Goal: Task Accomplishment & Management: Manage account settings

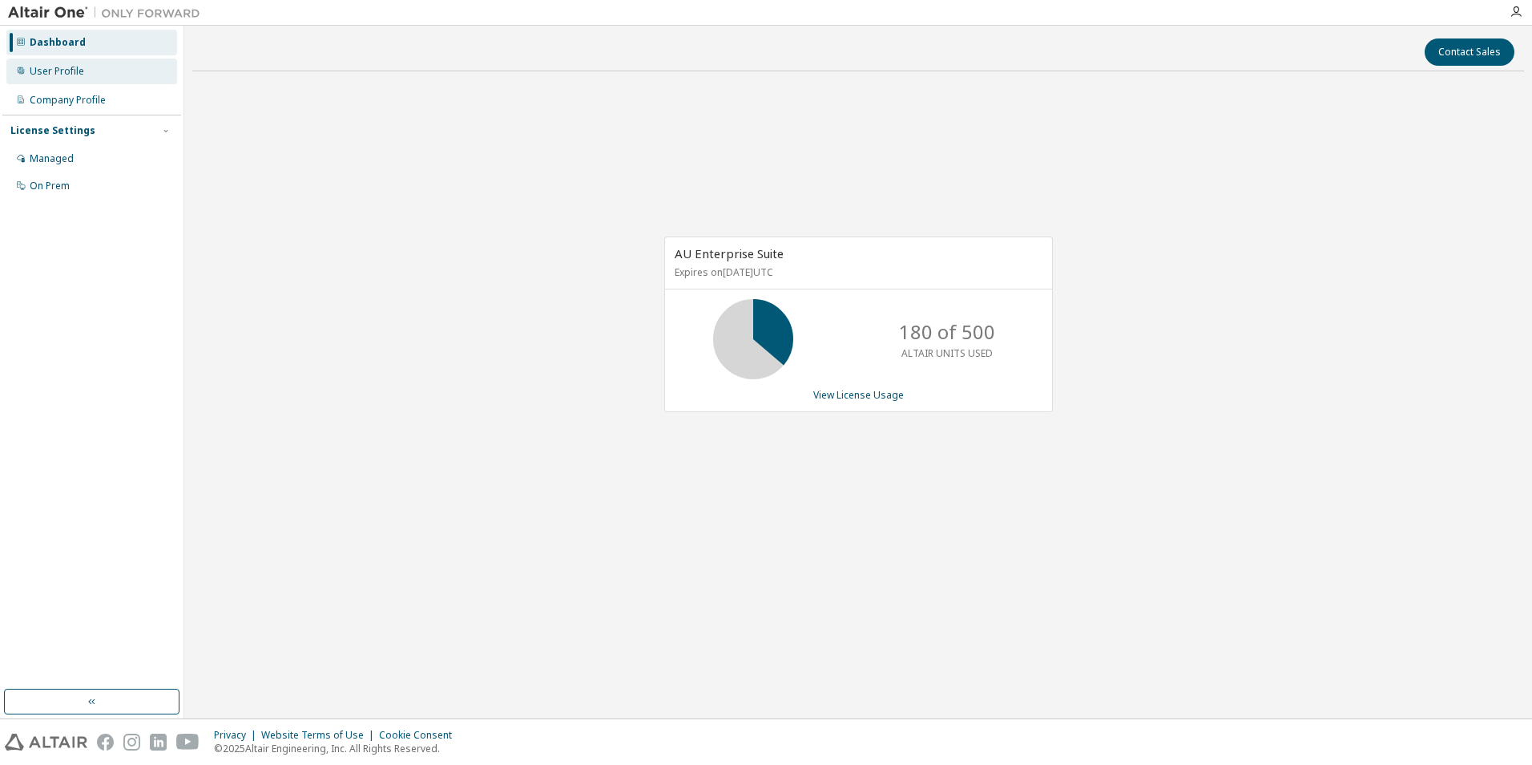
click at [59, 68] on div "User Profile" at bounding box center [57, 71] width 54 height 13
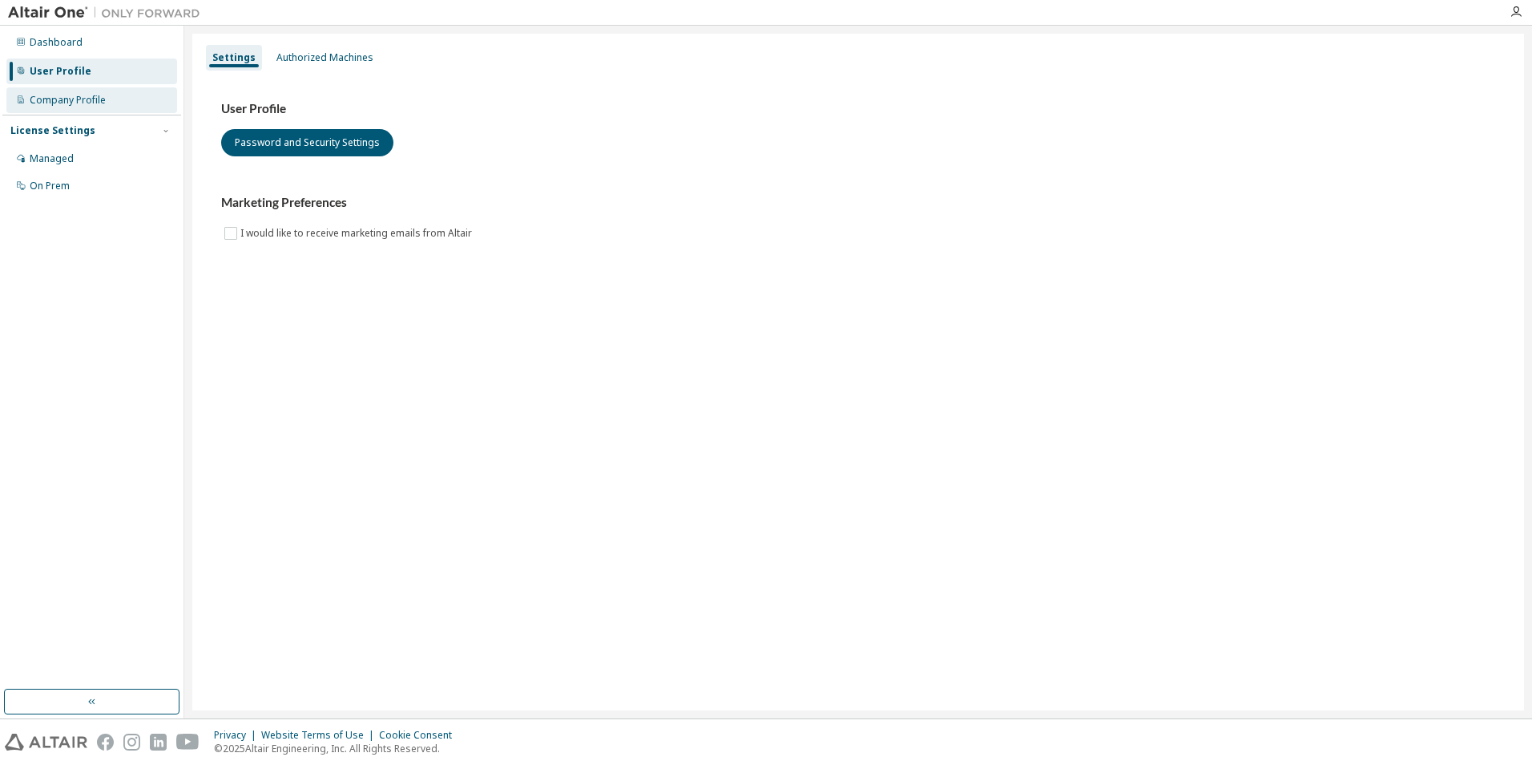
click at [71, 94] on div "Company Profile" at bounding box center [68, 100] width 76 height 13
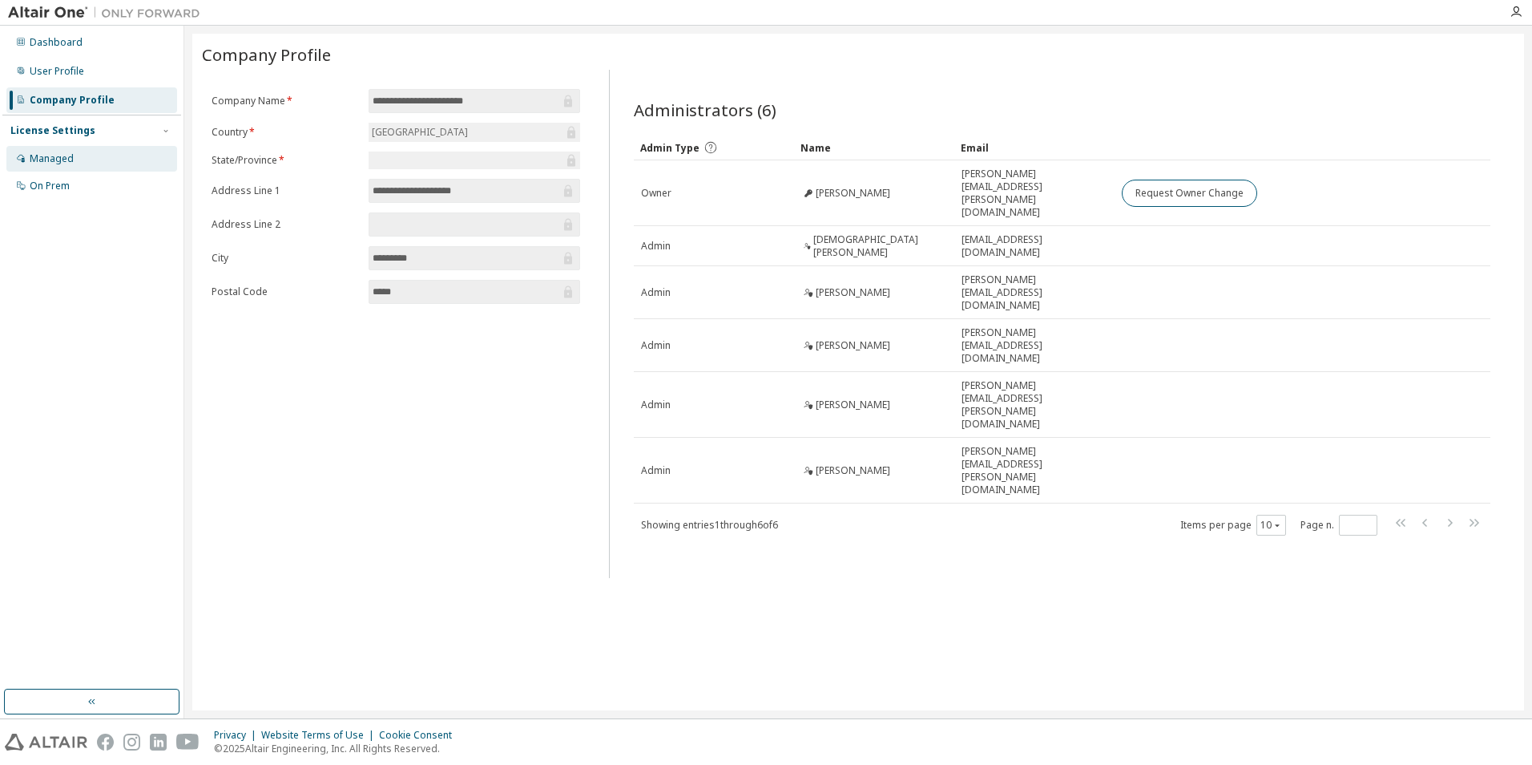
click at [84, 160] on div "Managed" at bounding box center [91, 159] width 171 height 26
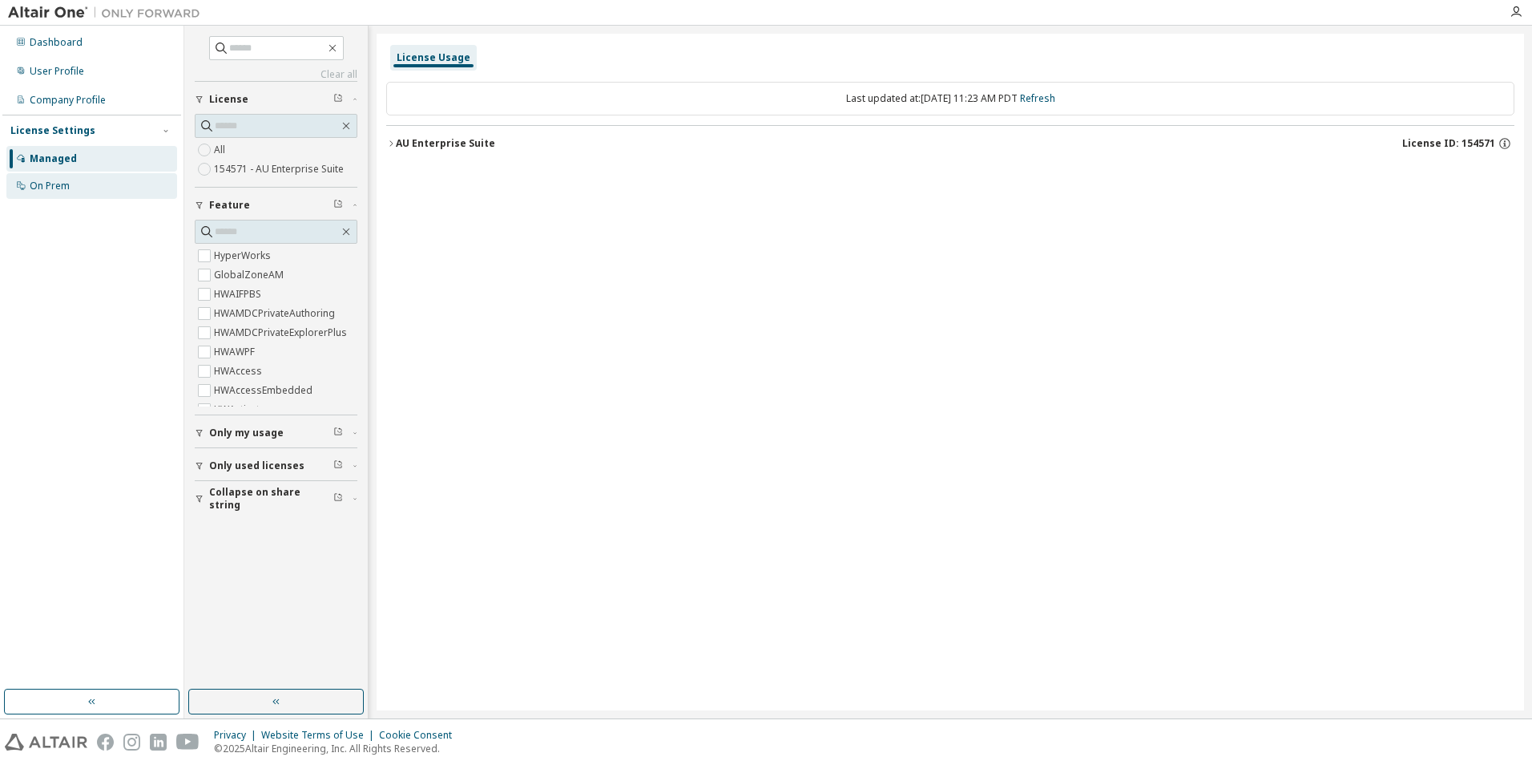
click at [89, 179] on div "On Prem" at bounding box center [91, 186] width 171 height 26
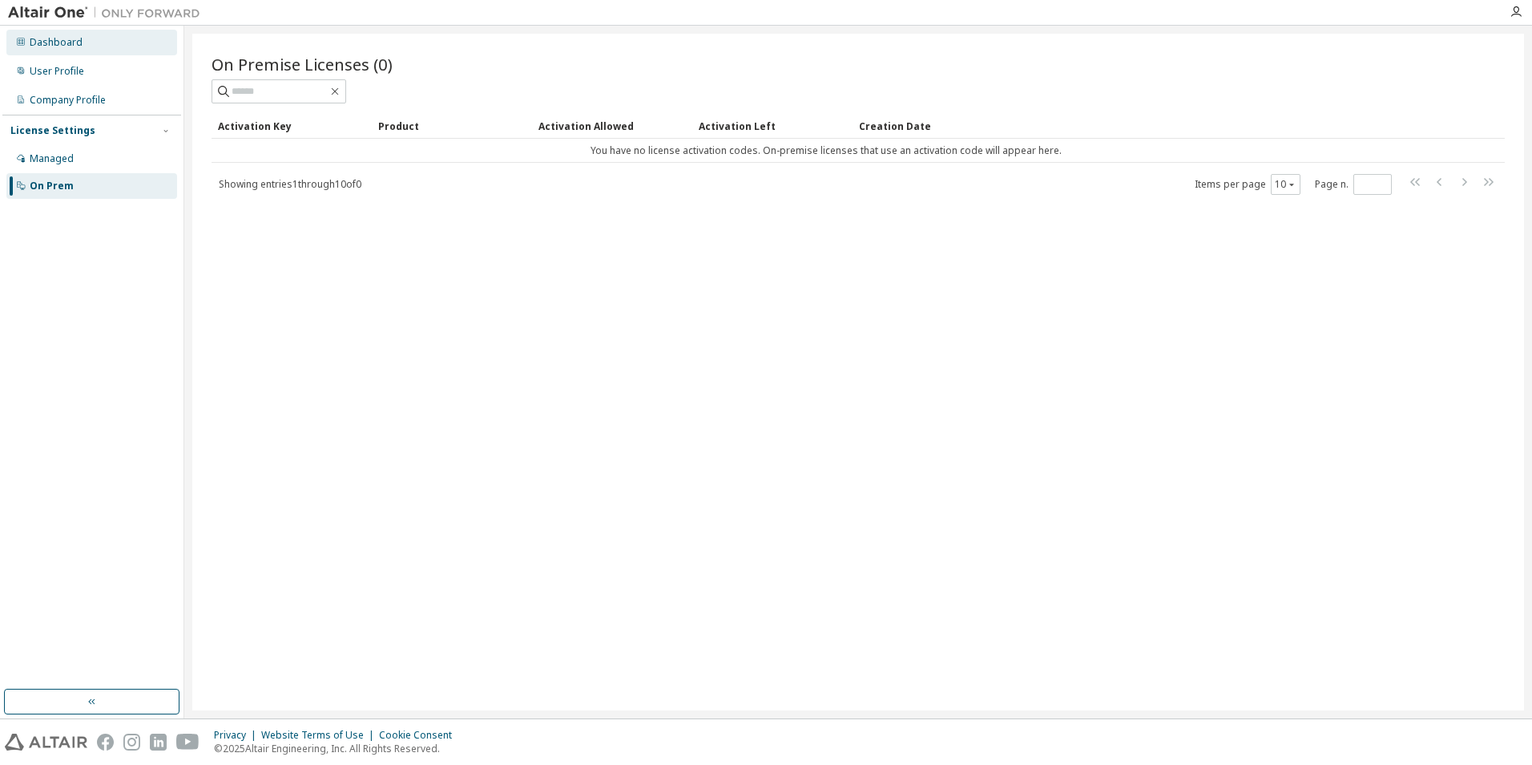
click at [89, 42] on div "Dashboard" at bounding box center [91, 43] width 171 height 26
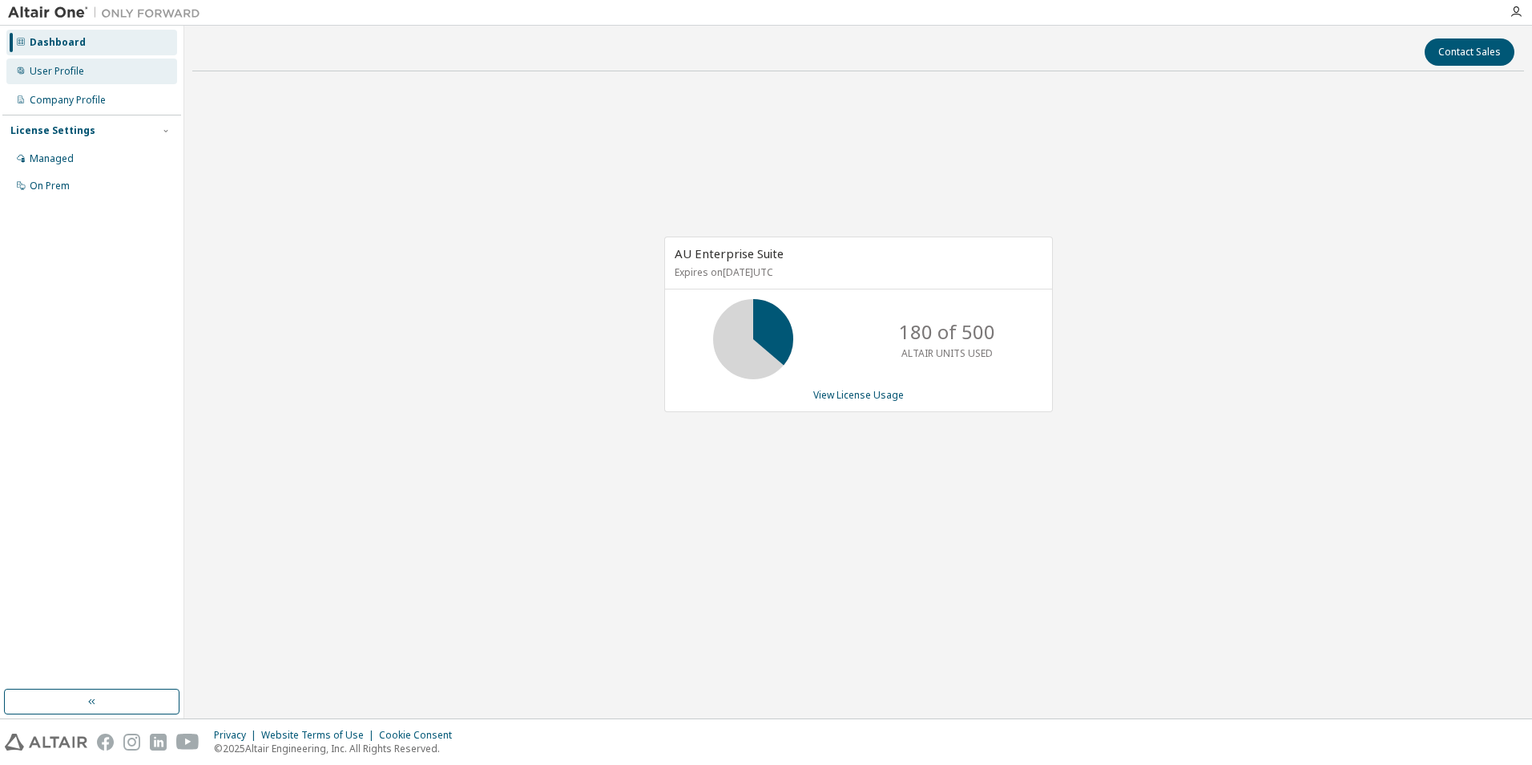
click at [94, 79] on div "User Profile" at bounding box center [91, 72] width 171 height 26
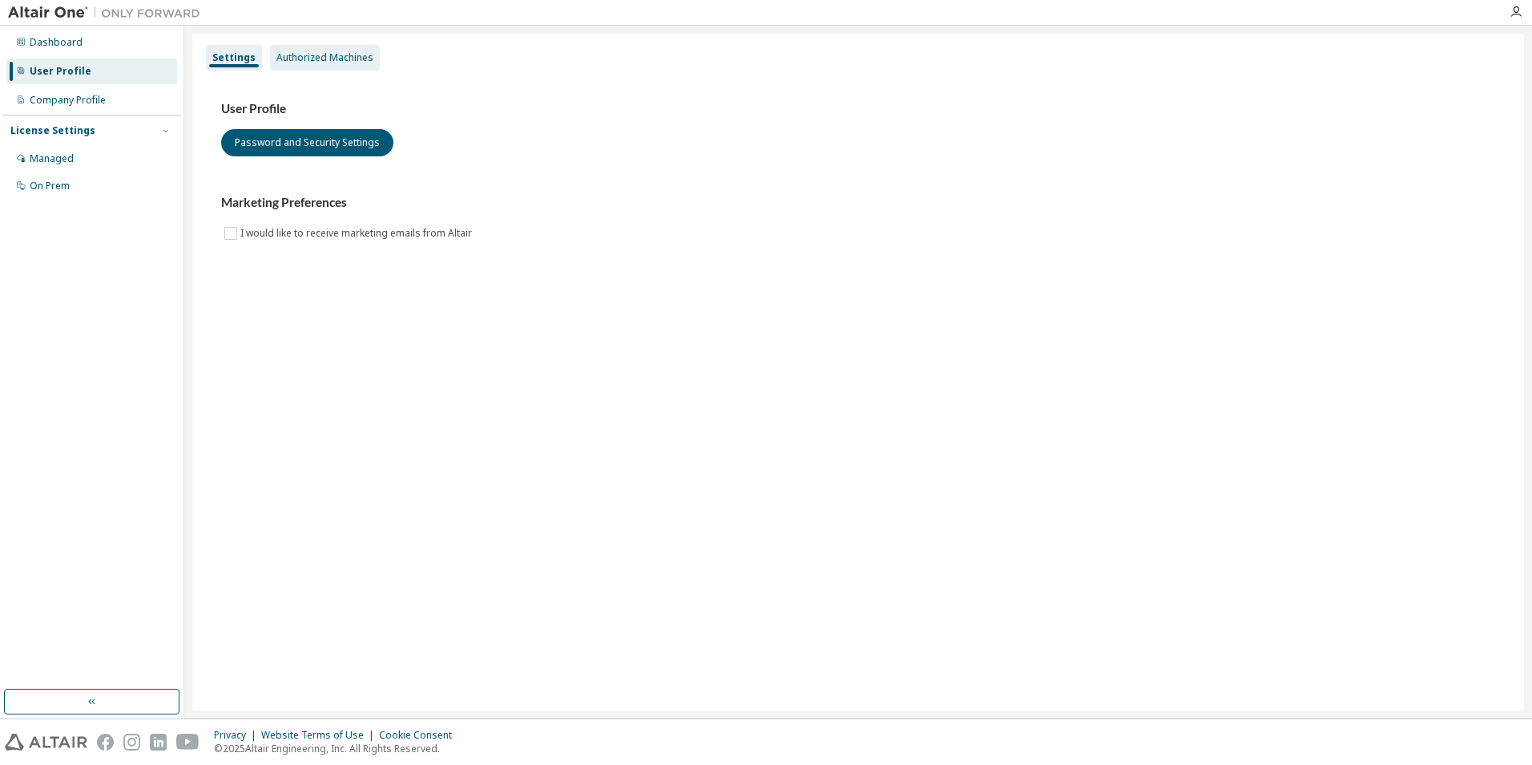
click at [308, 59] on div "Authorized Machines" at bounding box center [324, 57] width 97 height 13
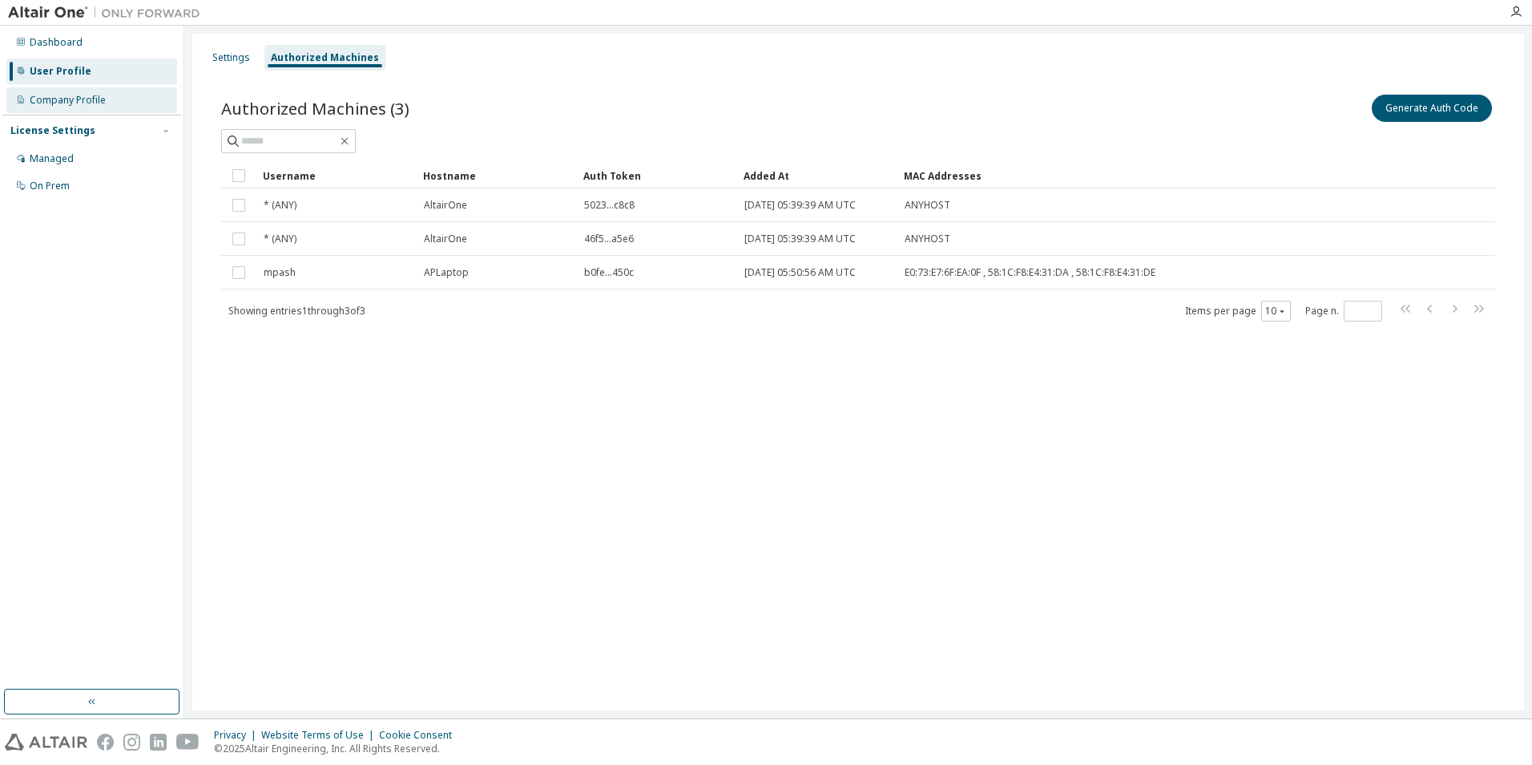
click at [97, 103] on div "Company Profile" at bounding box center [68, 100] width 76 height 13
